Goal: Task Accomplishment & Management: Use online tool/utility

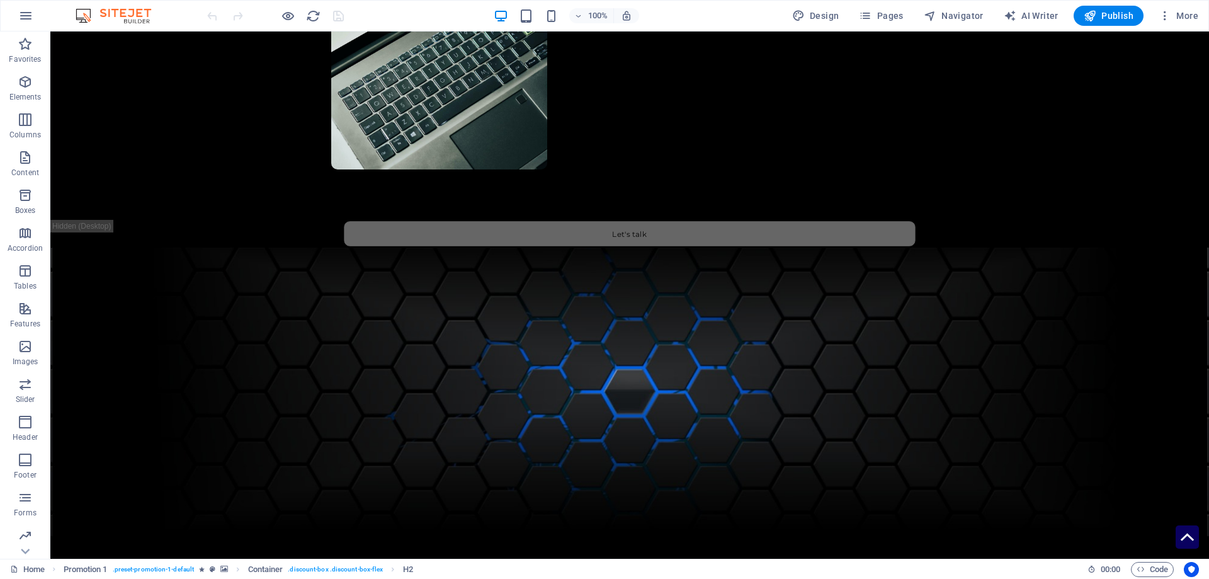
scroll to position [3436, 0]
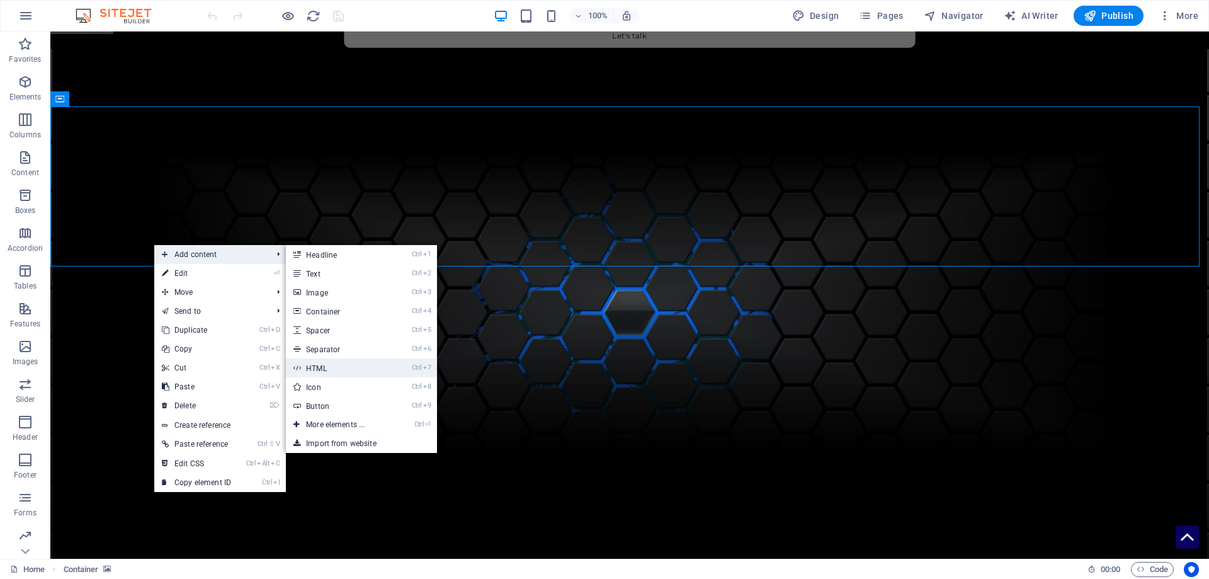
click at [352, 363] on link "Ctrl 7 HTML" at bounding box center [338, 367] width 104 height 19
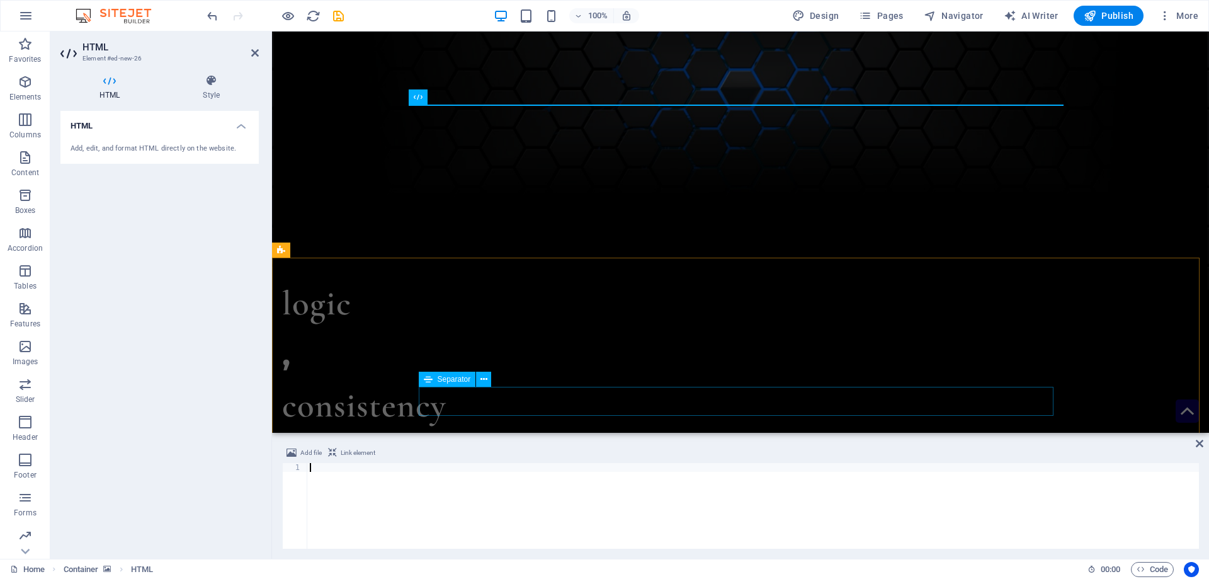
type textarea "<!--End of [DOMAIN_NAME] Script-->"
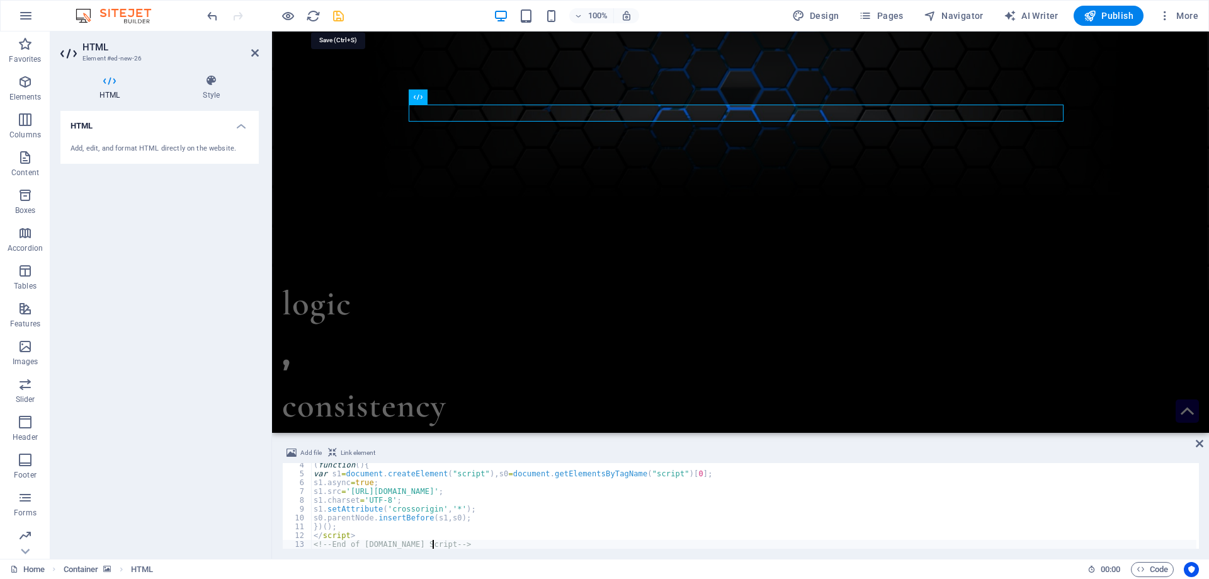
click at [338, 14] on icon "save" at bounding box center [338, 16] width 14 height 14
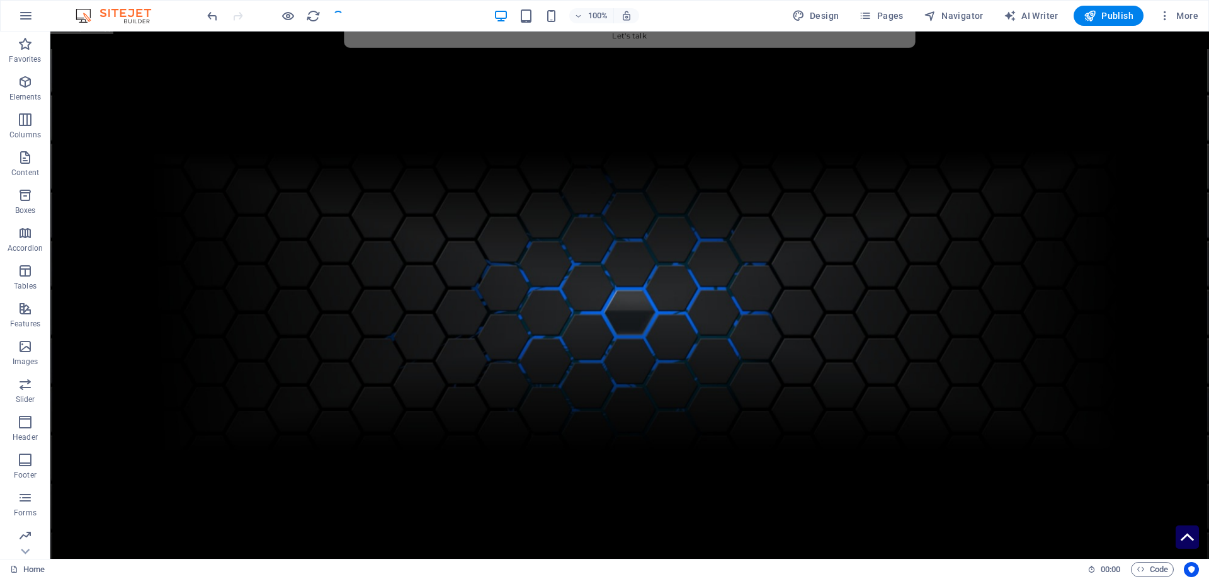
scroll to position [3214, 0]
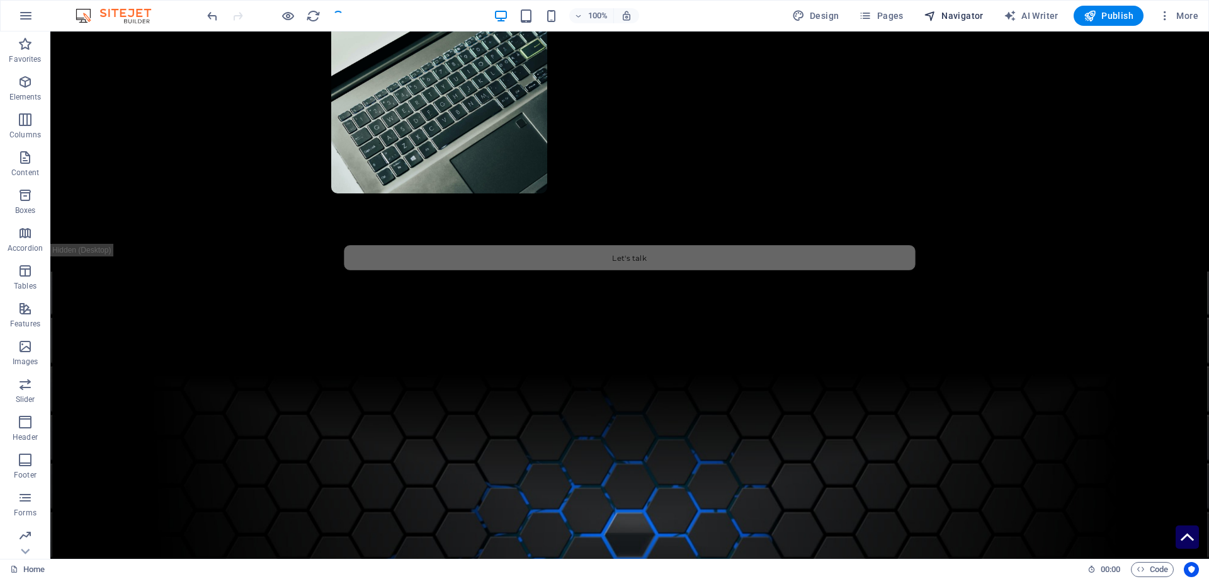
click at [959, 16] on span "Navigator" at bounding box center [954, 15] width 60 height 13
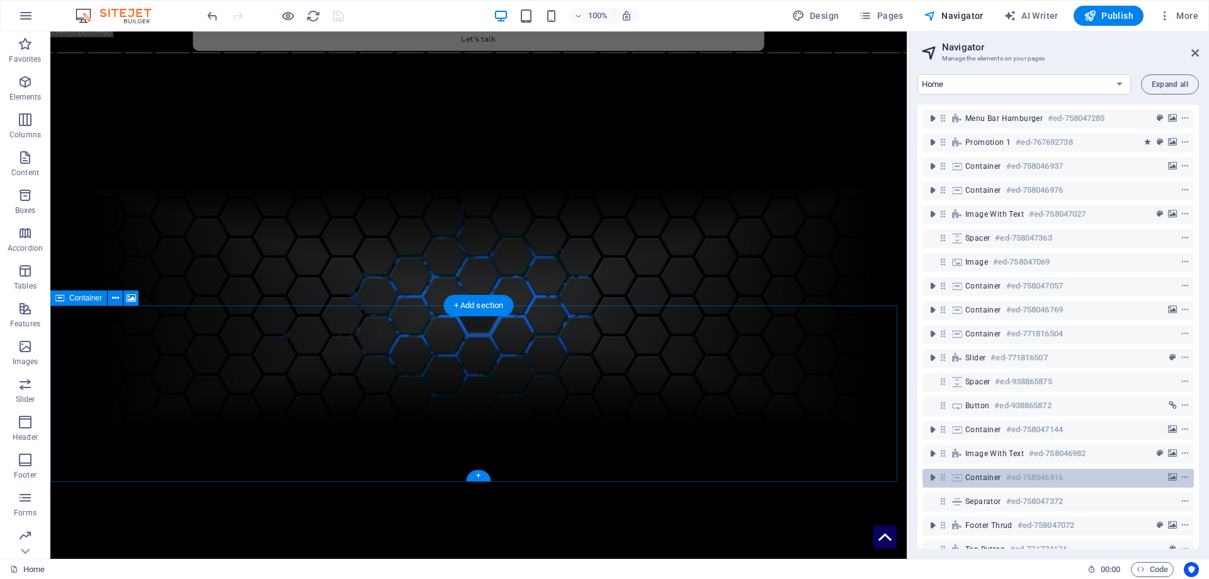
scroll to position [25, 0]
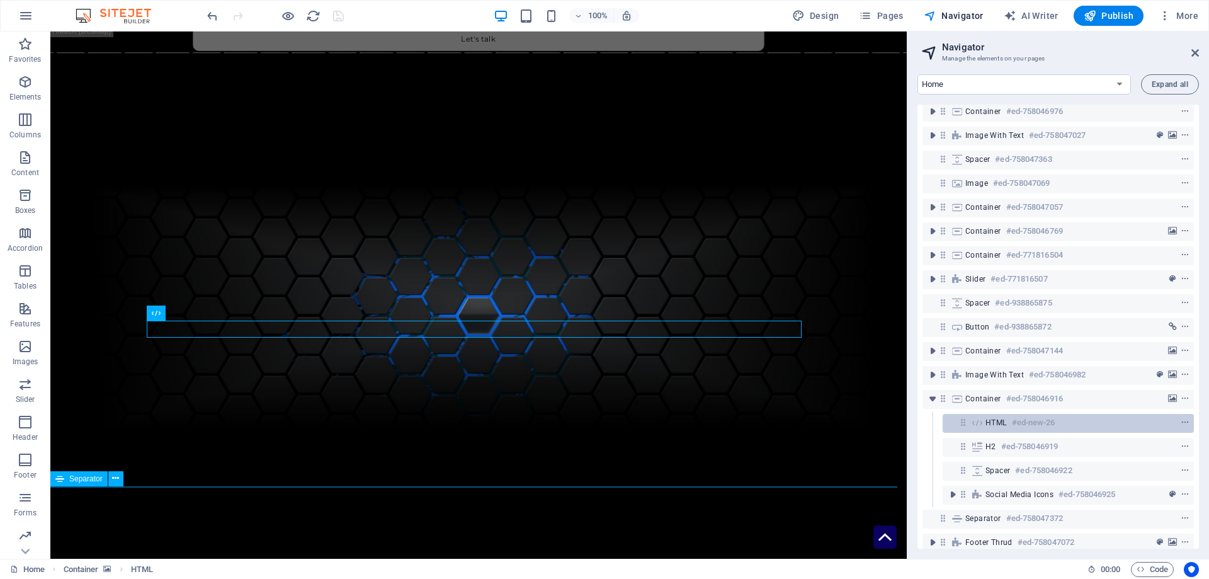
scroll to position [121, 0]
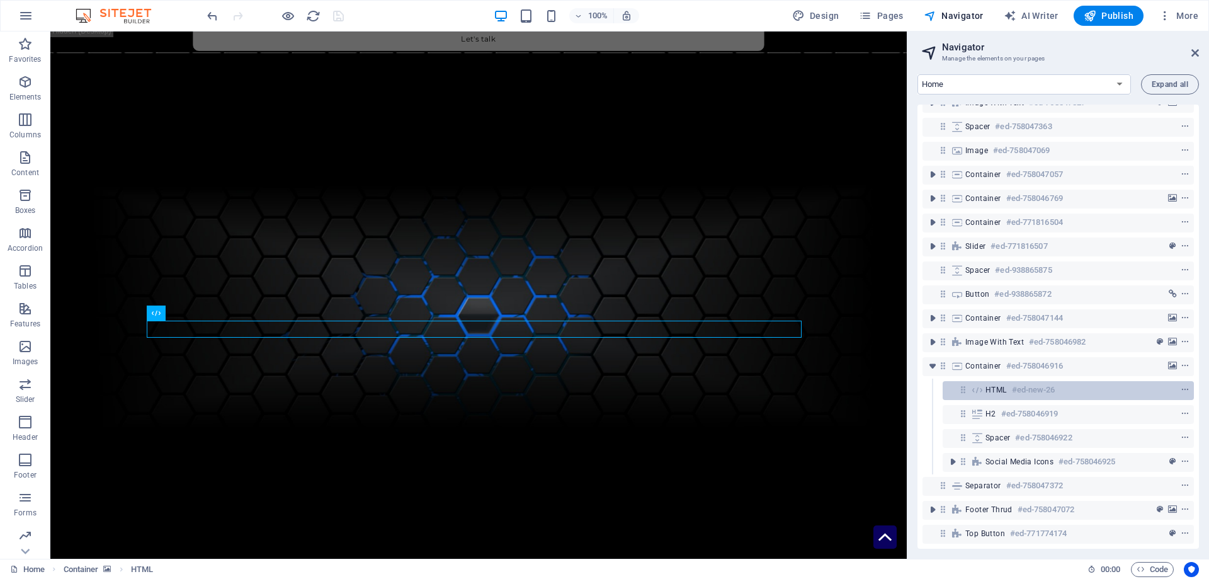
click at [980, 385] on icon at bounding box center [978, 390] width 14 height 10
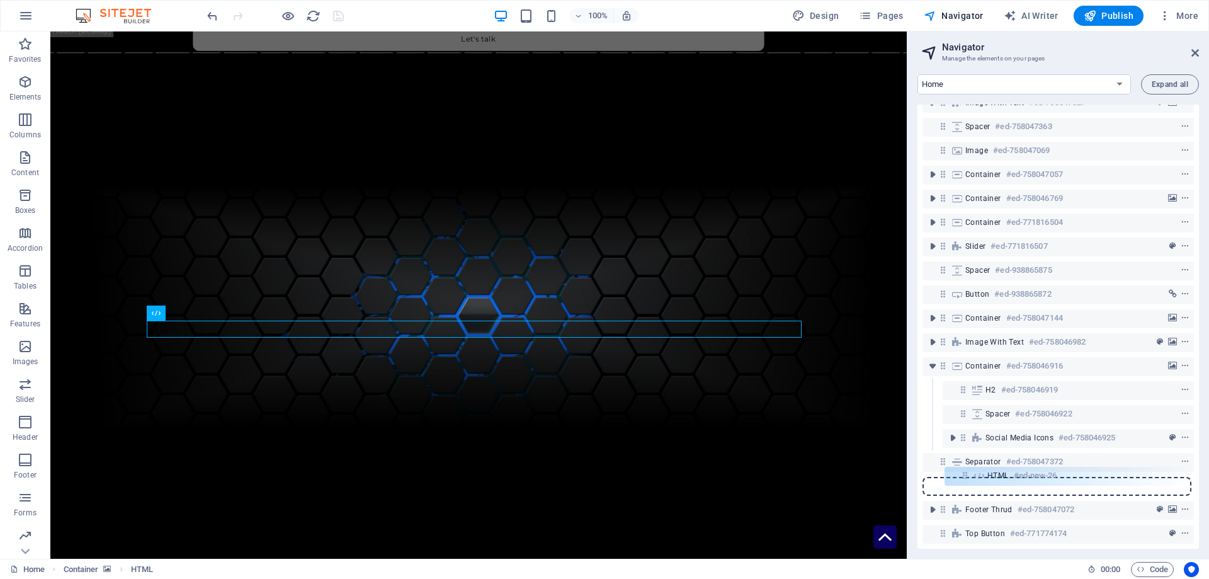
drag, startPoint x: 961, startPoint y: 384, endPoint x: 964, endPoint y: 484, distance: 100.2
click at [964, 484] on div "Menu Bar Hamburger #ed-758047285 Promotion 1 #ed-767692738 Container #ed-758046…" at bounding box center [1059, 327] width 282 height 444
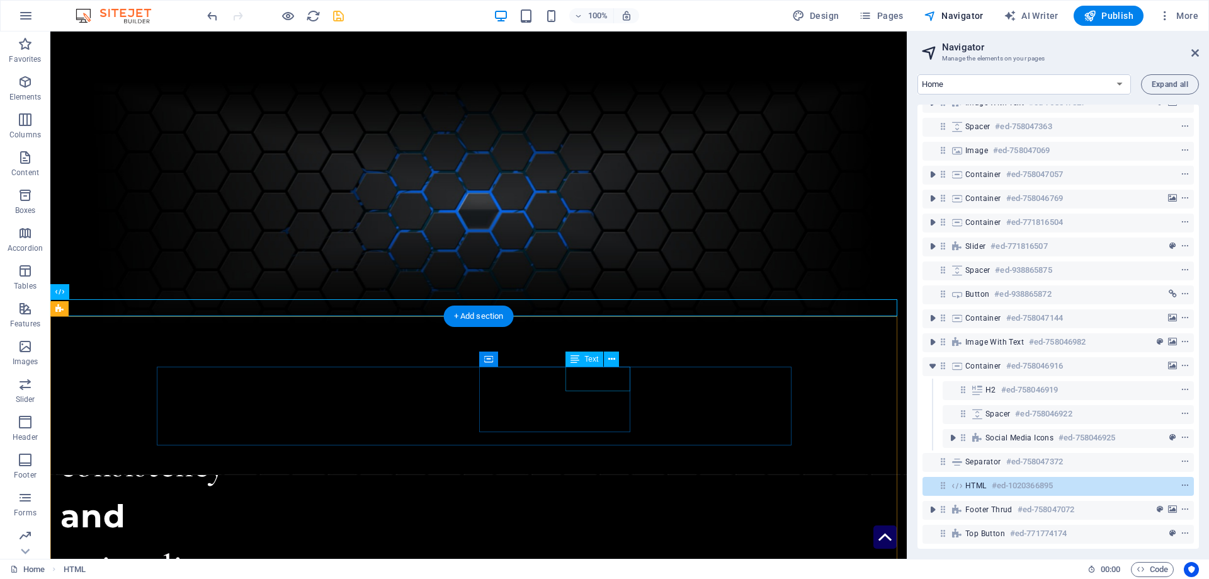
scroll to position [3429, 0]
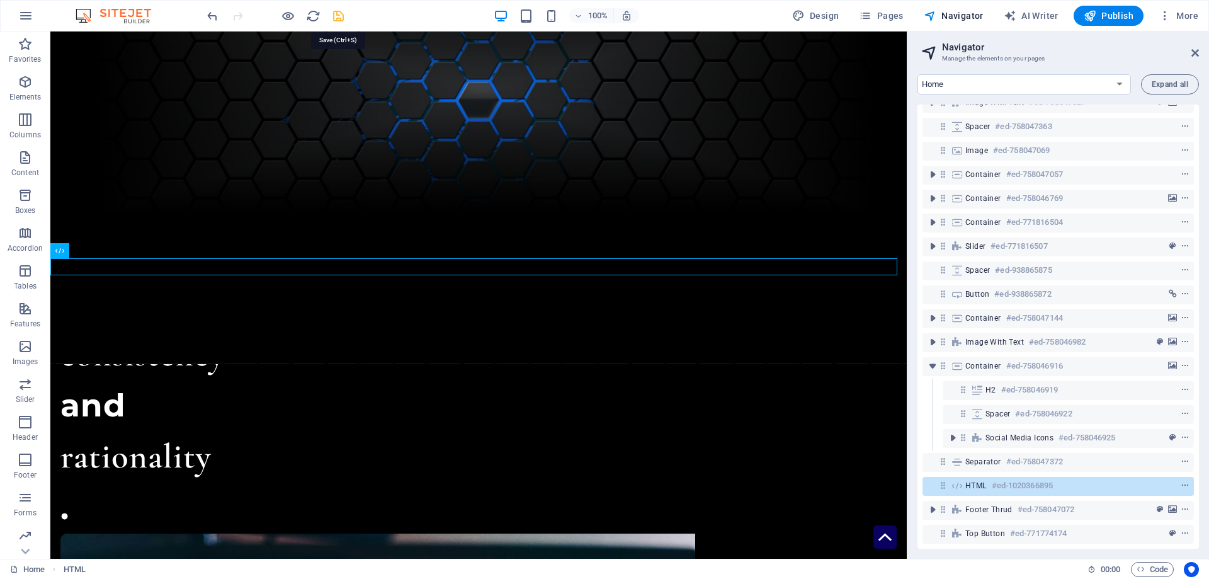
click at [341, 20] on icon "save" at bounding box center [338, 16] width 14 height 14
checkbox input "false"
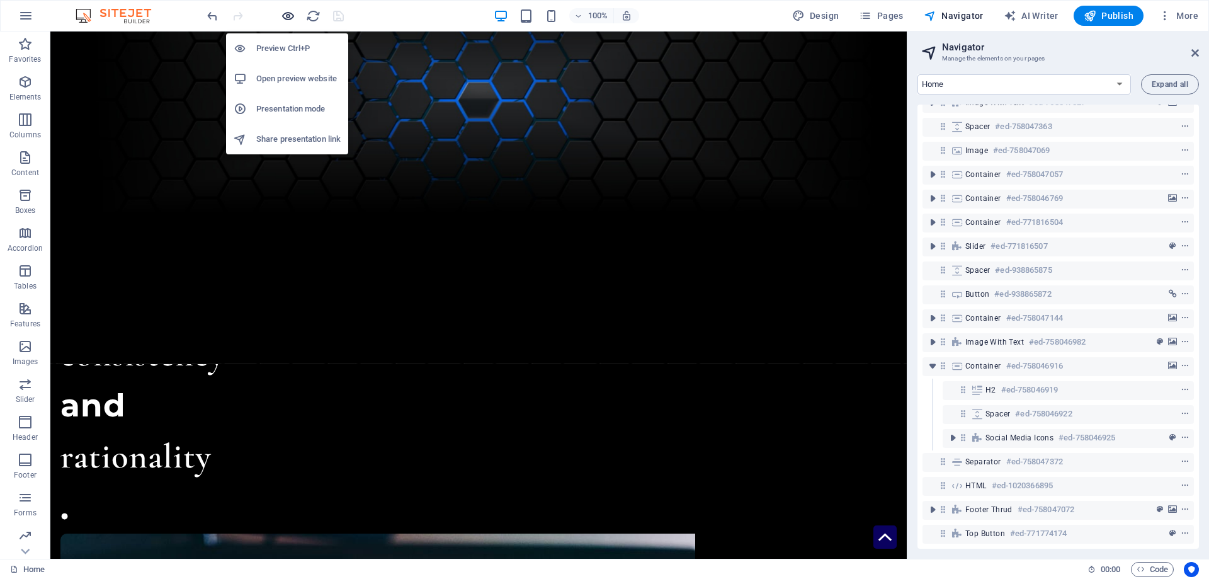
click at [285, 18] on icon "button" at bounding box center [288, 16] width 14 height 14
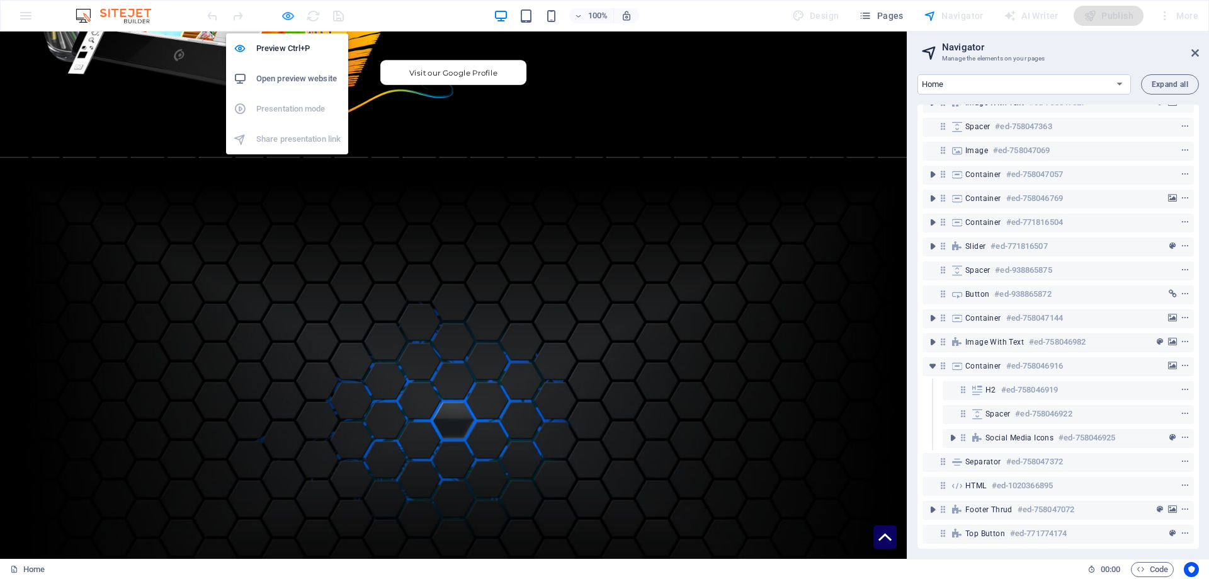
scroll to position [2752, 0]
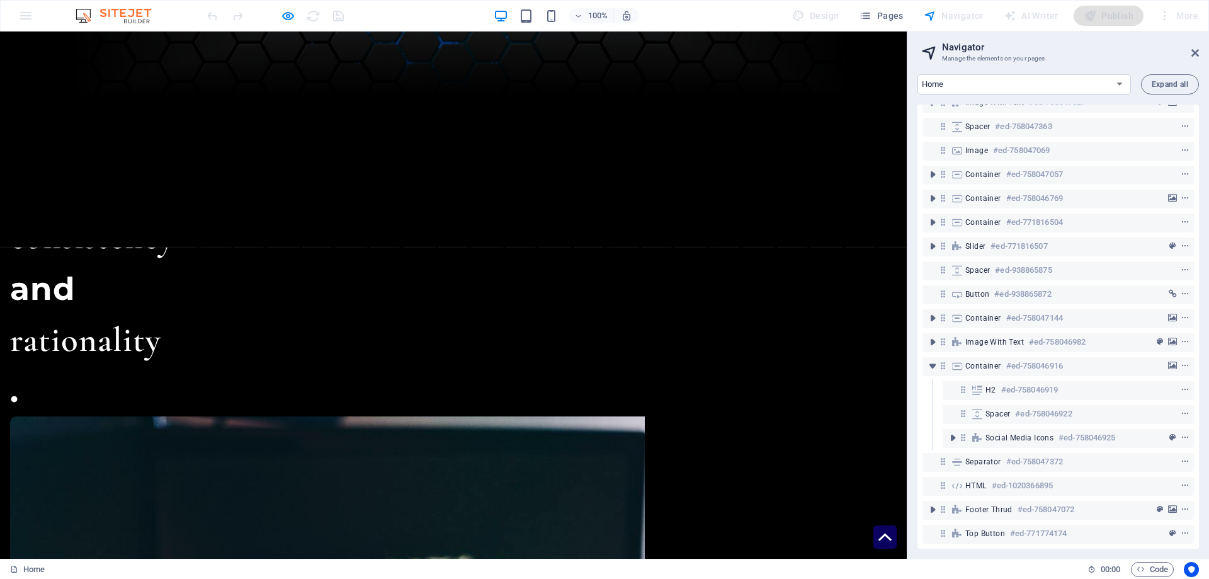
scroll to position [2822, 0]
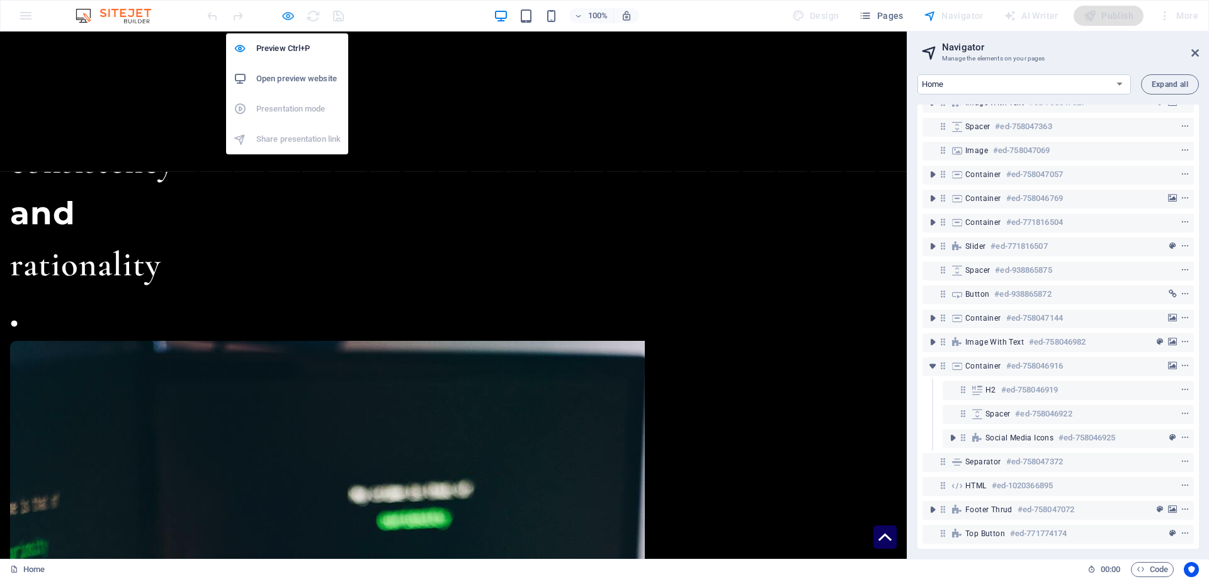
click at [290, 16] on icon "button" at bounding box center [288, 16] width 14 height 14
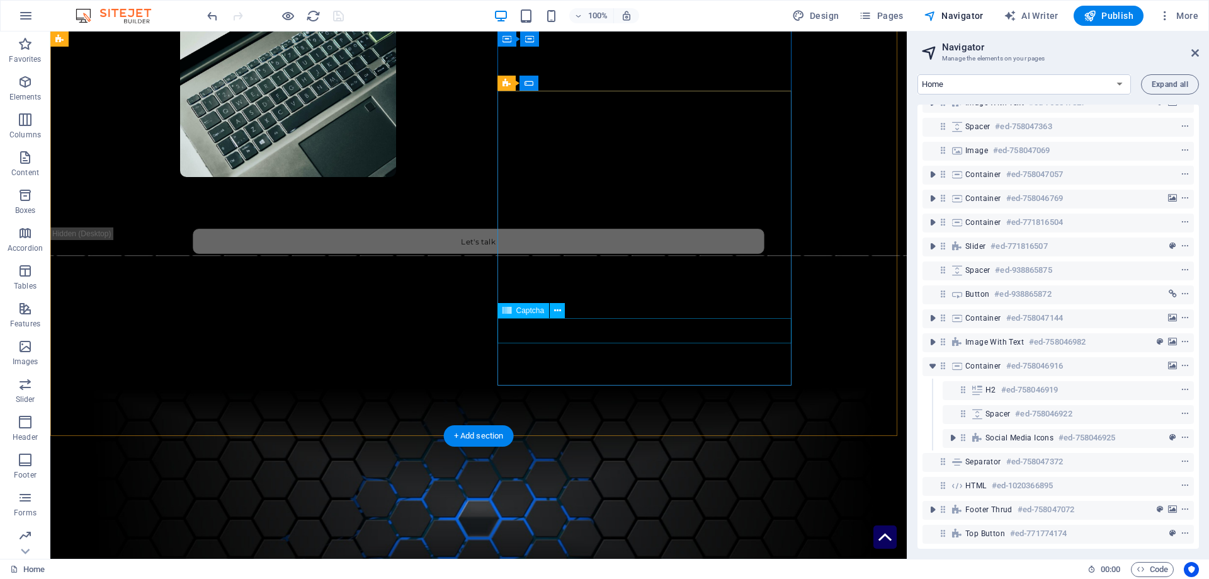
scroll to position [3263, 0]
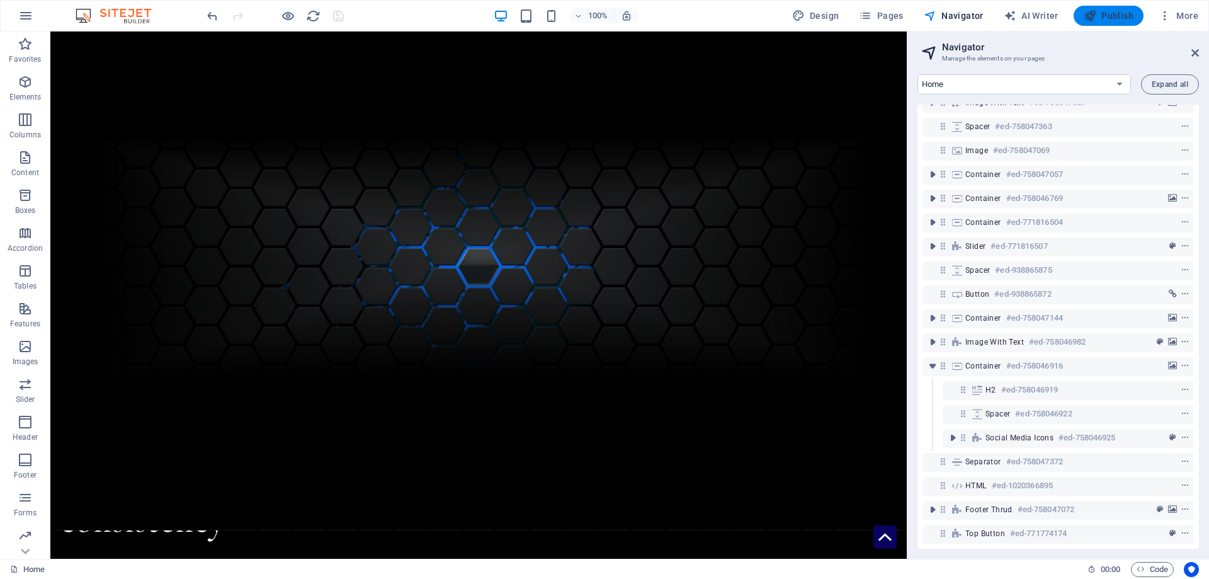
click at [1099, 14] on span "Publish" at bounding box center [1109, 15] width 50 height 13
